Goal: Information Seeking & Learning: Learn about a topic

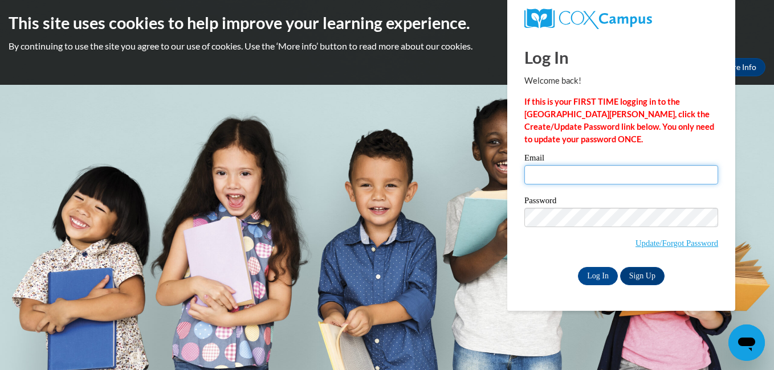
click at [578, 174] on input "Email" at bounding box center [621, 174] width 194 height 19
type input "[EMAIL_ADDRESS][DOMAIN_NAME]"
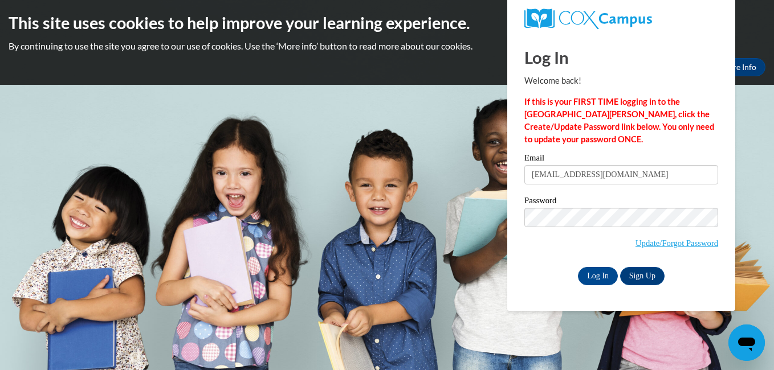
click at [643, 243] on link "Update/Forgot Password" at bounding box center [676, 243] width 83 height 9
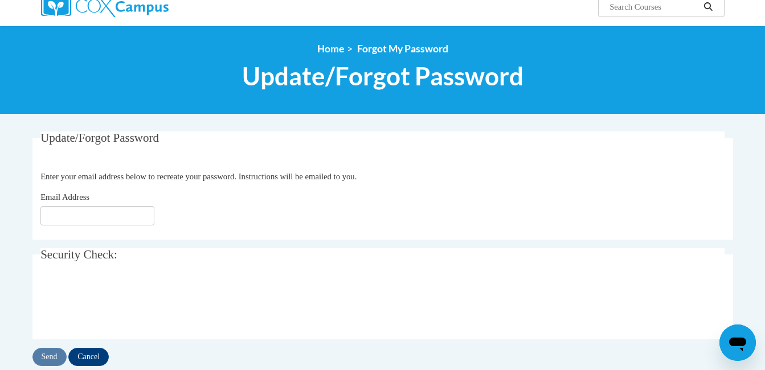
scroll to position [118, 0]
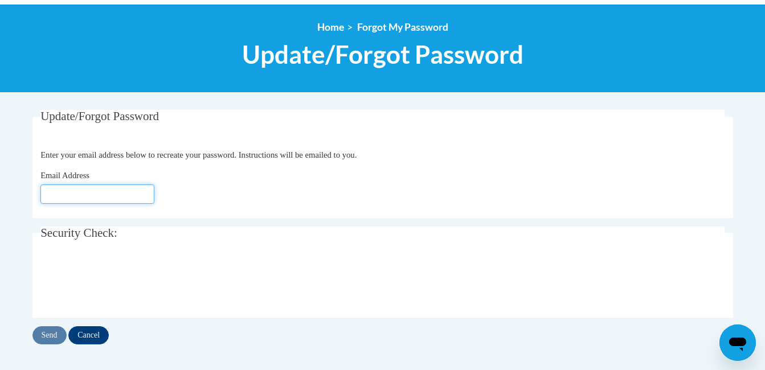
click at [103, 194] on input "Email Address" at bounding box center [97, 194] width 114 height 19
type input "[EMAIL_ADDRESS][DOMAIN_NAME]"
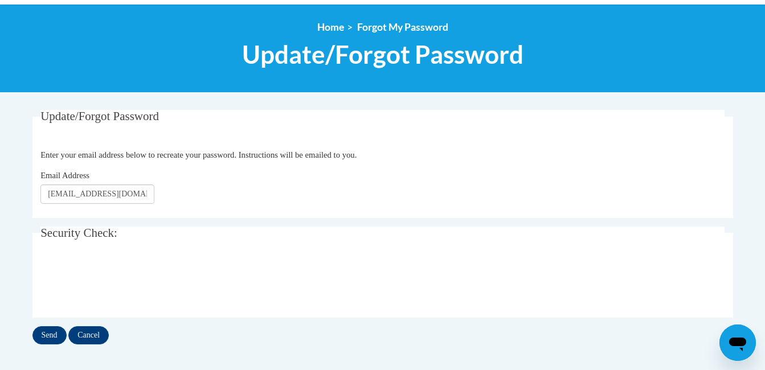
click at [52, 339] on input "Send" at bounding box center [49, 335] width 34 height 18
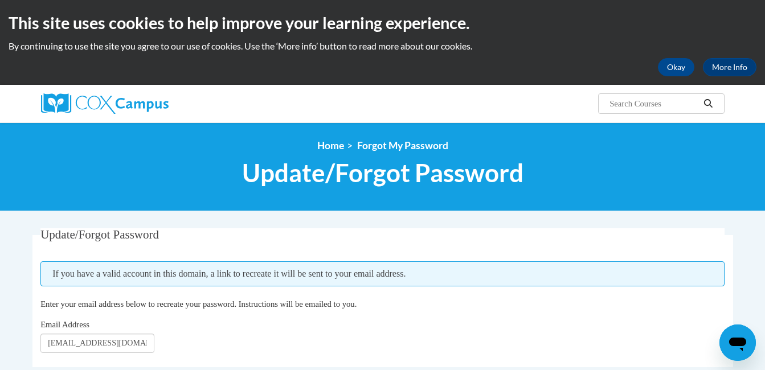
click at [484, 324] on div "Email Address wkayatana@gmail.com" at bounding box center [382, 335] width 684 height 35
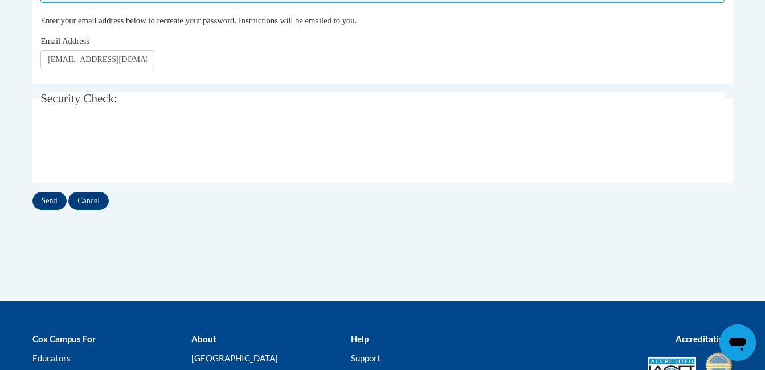
scroll to position [284, 0]
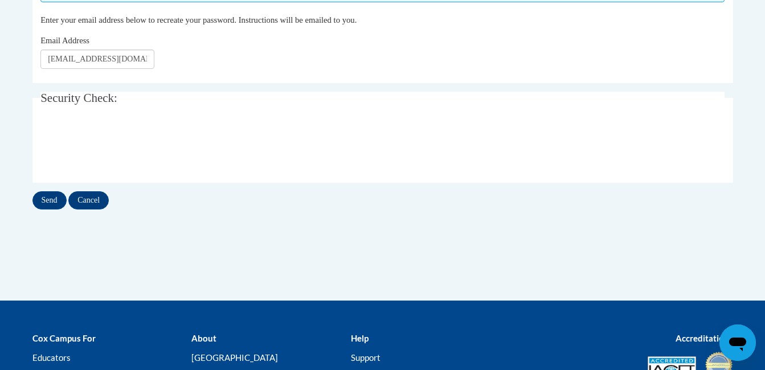
click at [48, 205] on input "Send" at bounding box center [49, 200] width 34 height 18
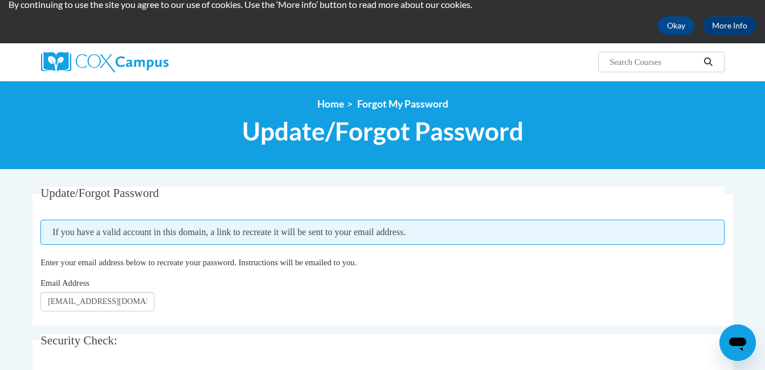
scroll to position [38, 0]
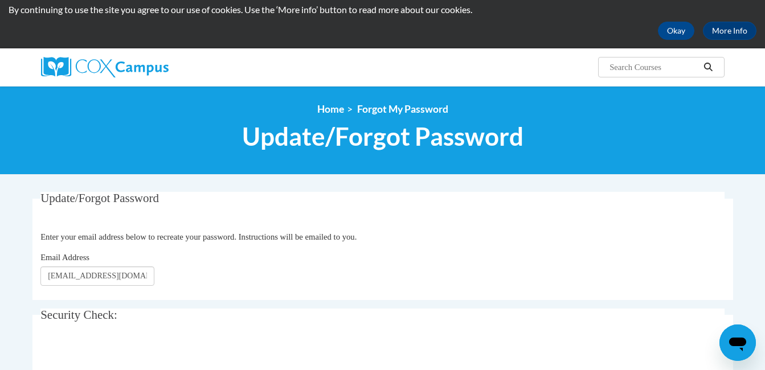
scroll to position [38, 0]
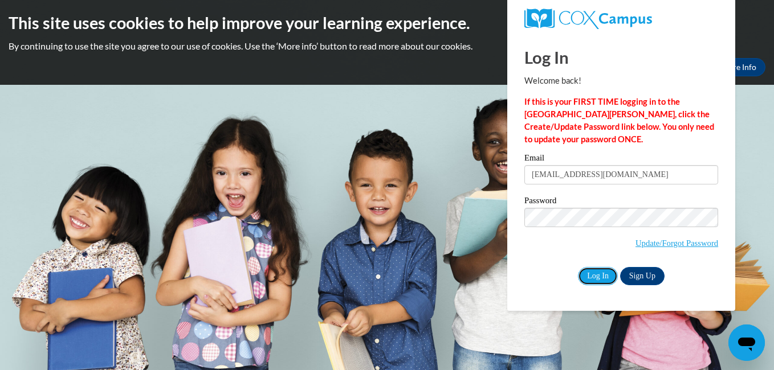
click at [592, 281] on input "Log In" at bounding box center [598, 276] width 40 height 18
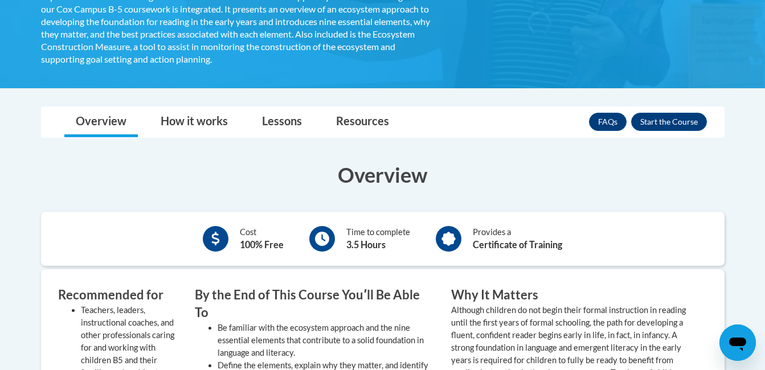
scroll to position [340, 0]
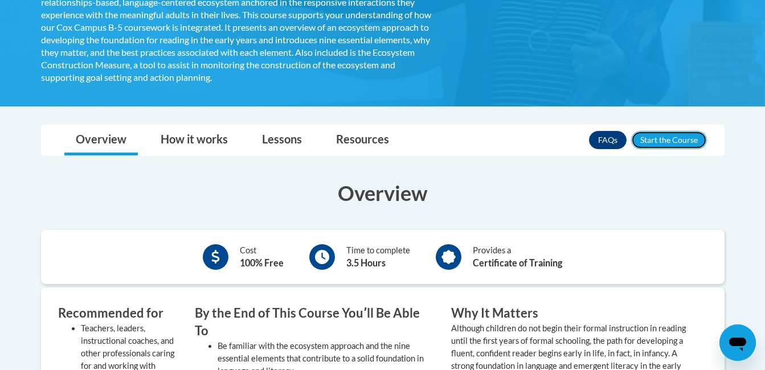
click at [675, 137] on button "Enroll" at bounding box center [669, 140] width 76 height 18
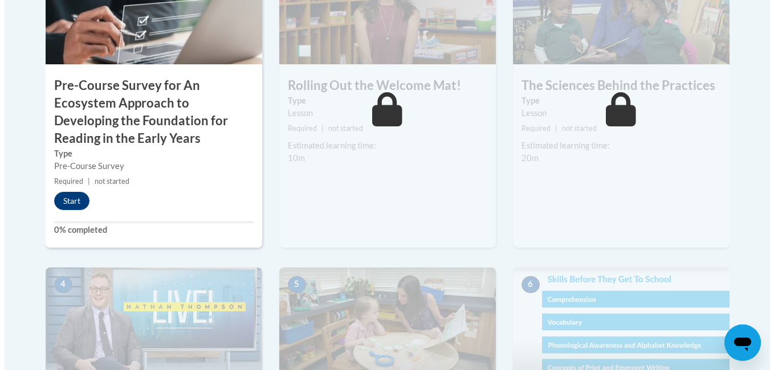
scroll to position [456, 0]
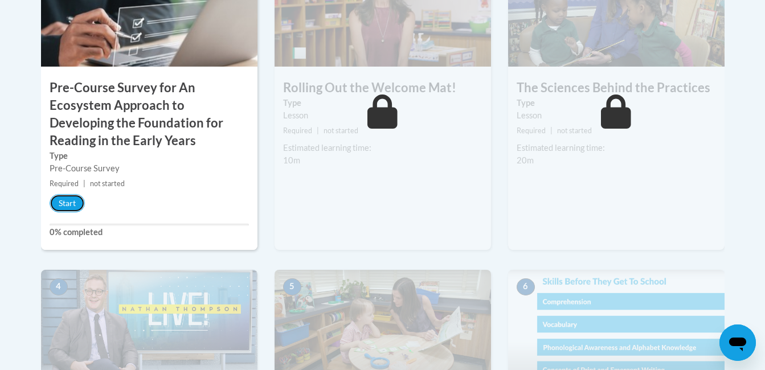
click at [72, 207] on button "Start" at bounding box center [67, 203] width 35 height 18
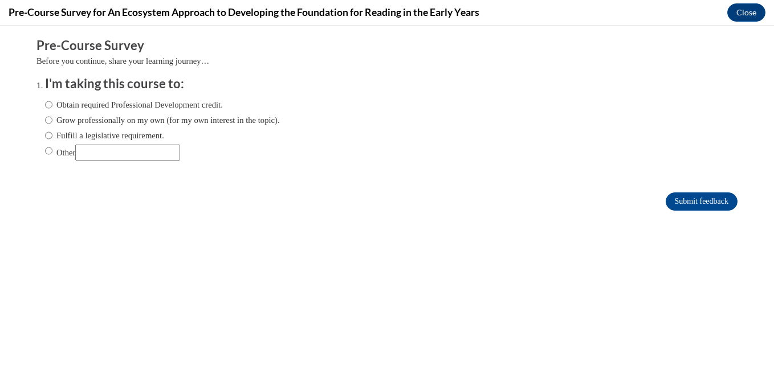
scroll to position [0, 0]
click at [45, 106] on input "Obtain required Professional Development credit." at bounding box center [48, 105] width 7 height 13
radio input "true"
click at [693, 196] on input "Submit feedback" at bounding box center [701, 202] width 72 height 18
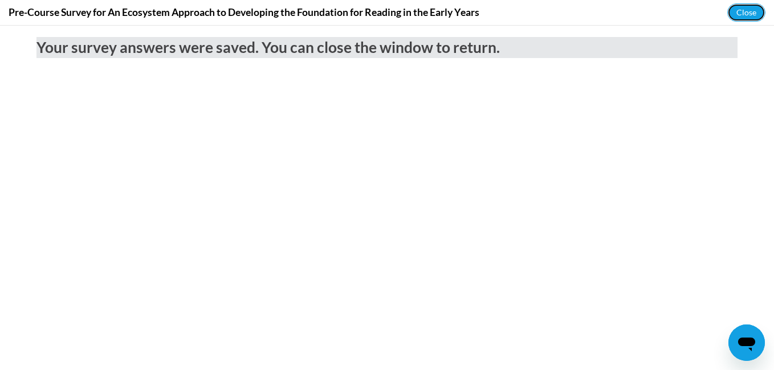
click at [752, 14] on button "Close" at bounding box center [746, 12] width 38 height 18
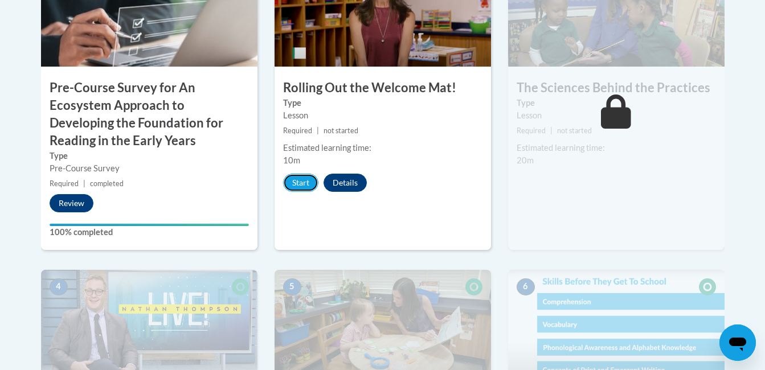
click at [304, 187] on button "Start" at bounding box center [300, 183] width 35 height 18
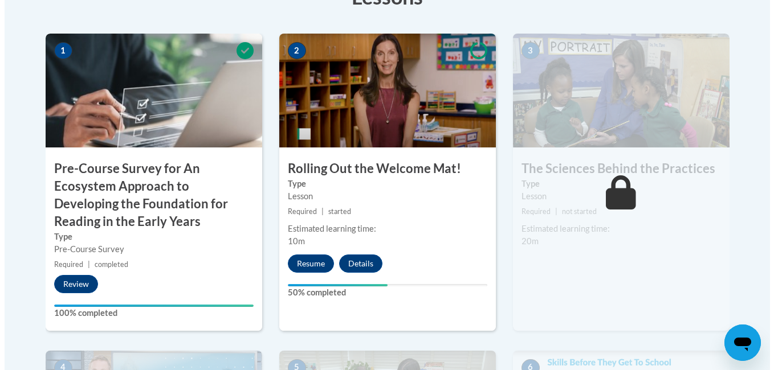
scroll to position [373, 0]
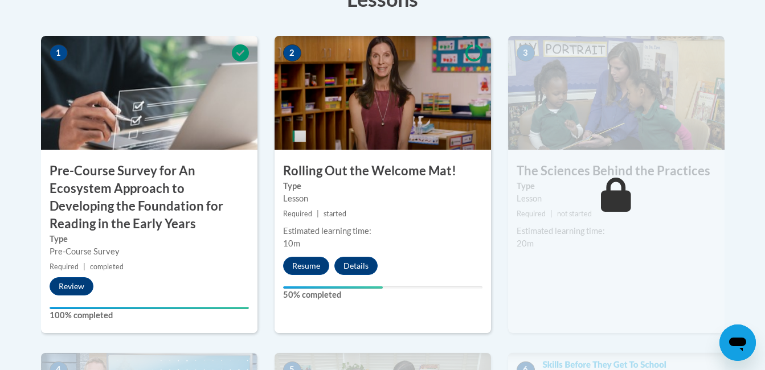
click at [403, 202] on div "Lesson" at bounding box center [382, 199] width 199 height 13
click at [302, 270] on button "Resume" at bounding box center [306, 266] width 46 height 18
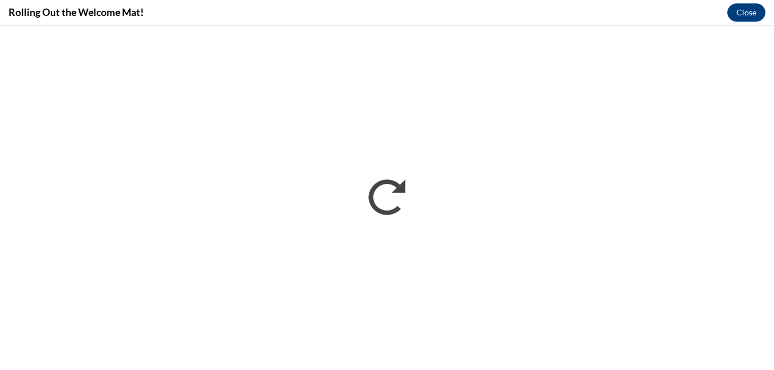
scroll to position [0, 0]
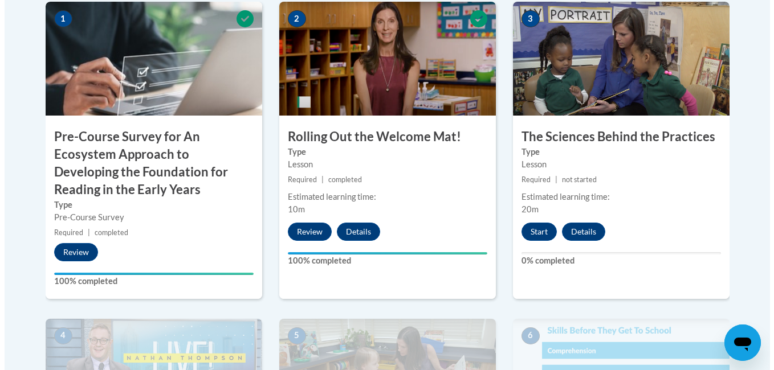
scroll to position [421, 0]
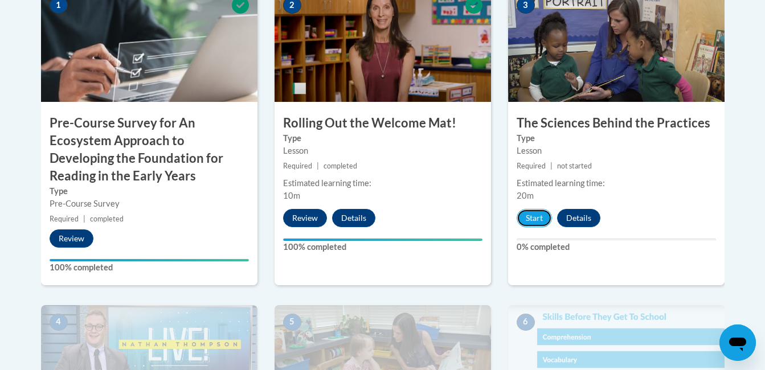
click at [532, 215] on button "Start" at bounding box center [534, 218] width 35 height 18
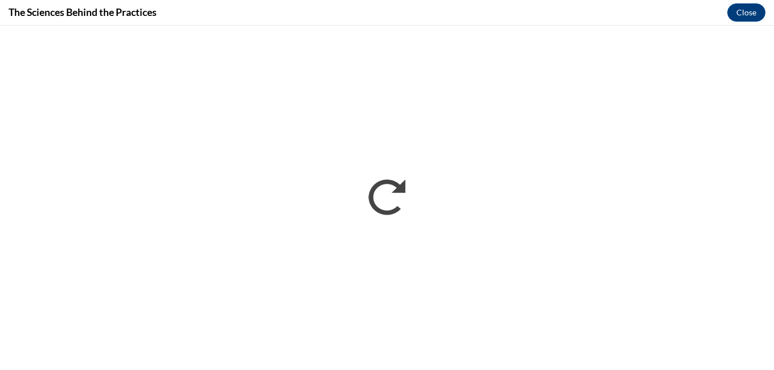
scroll to position [0, 0]
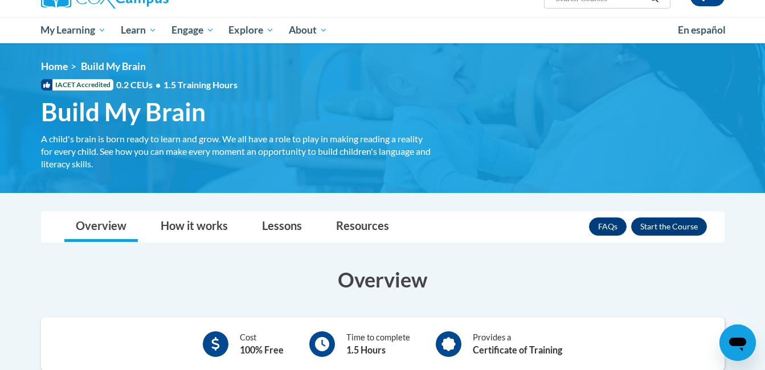
scroll to position [103, 0]
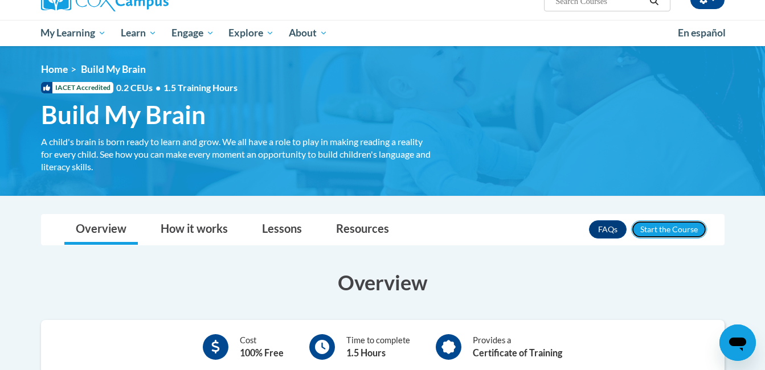
click at [666, 232] on button "Enroll" at bounding box center [669, 229] width 76 height 18
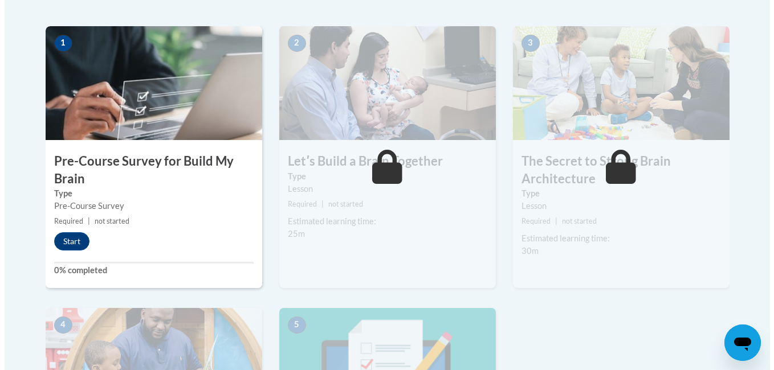
scroll to position [359, 0]
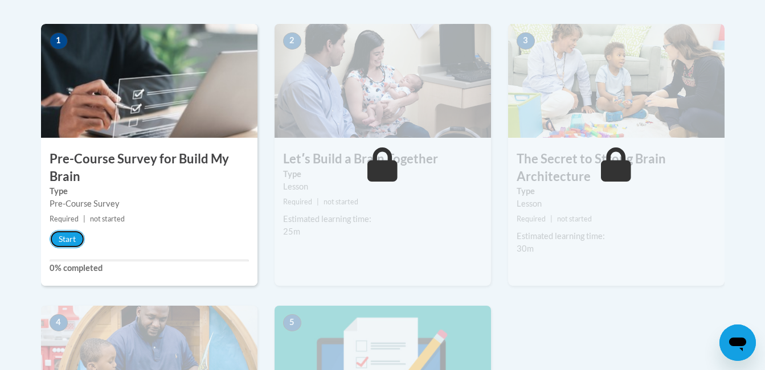
click at [68, 243] on button "Start" at bounding box center [67, 239] width 35 height 18
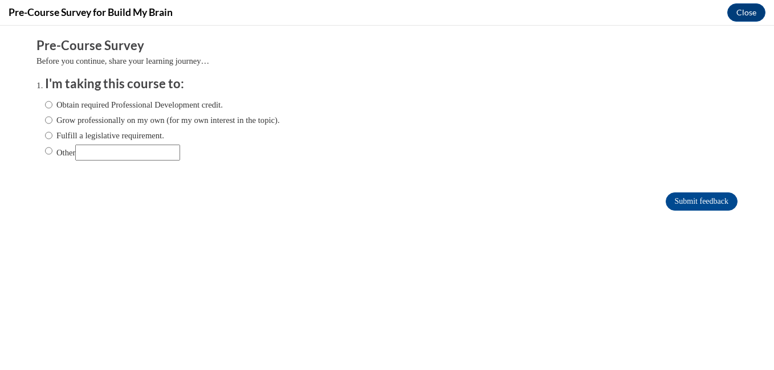
scroll to position [0, 0]
click at [45, 100] on input "Obtain required Professional Development credit." at bounding box center [48, 105] width 7 height 13
radio input "true"
click at [447, 145] on div "Obtain required Professional Development credit. Grow professionally on my own …" at bounding box center [387, 131] width 684 height 77
click at [698, 199] on input "Submit feedback" at bounding box center [701, 202] width 72 height 18
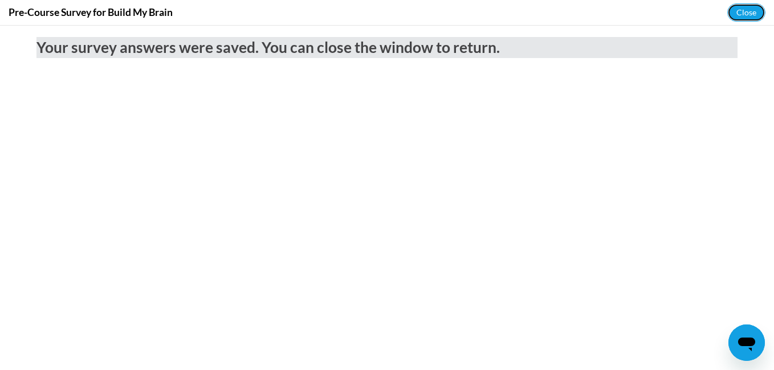
click at [746, 18] on button "Close" at bounding box center [746, 12] width 38 height 18
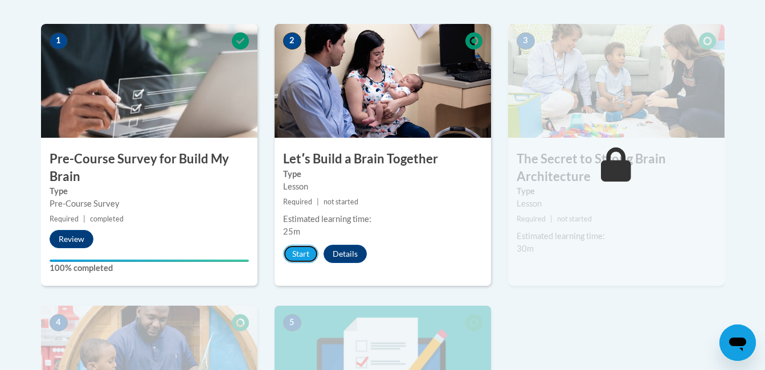
click at [296, 255] on button "Start" at bounding box center [300, 254] width 35 height 18
